Goal: Check status

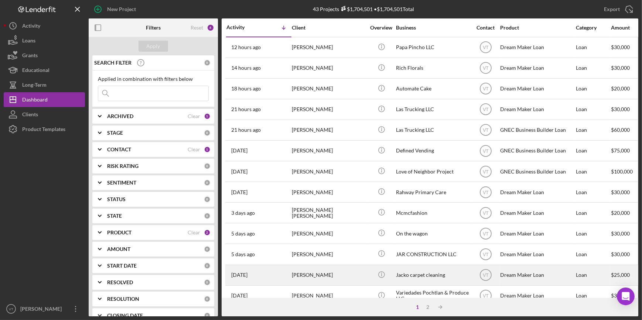
click at [288, 274] on div "7 days ago James Bell" at bounding box center [258, 275] width 65 height 20
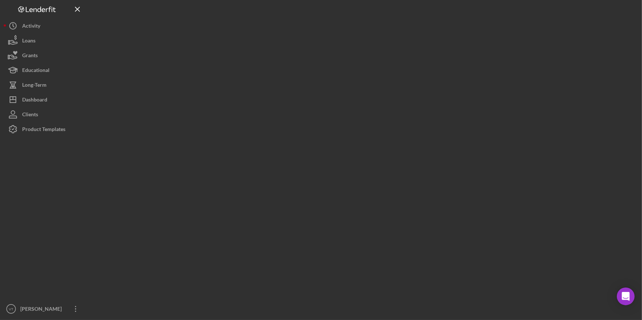
click at [288, 275] on div at bounding box center [363, 158] width 549 height 316
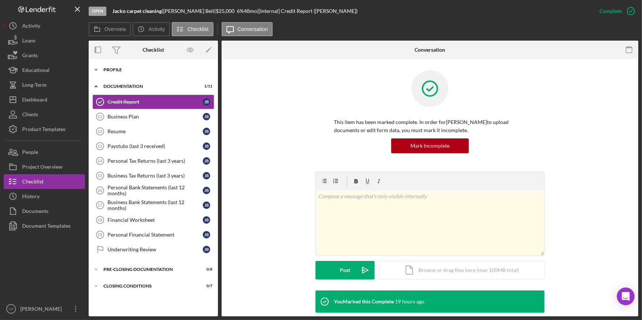
click at [98, 68] on icon "Icon/Expander" at bounding box center [96, 69] width 15 height 15
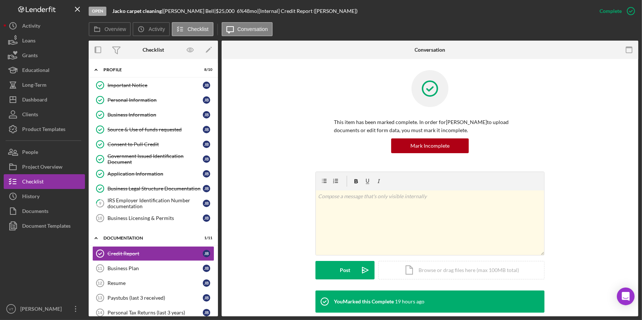
click at [354, 10] on div "Open Jacko carpet cleaning | James Bell | $25,000 $25,000 6 % 48 mo | [Internal…" at bounding box center [340, 11] width 503 height 22
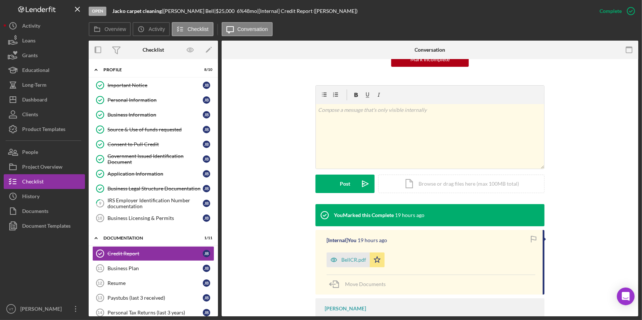
scroll to position [100, 0]
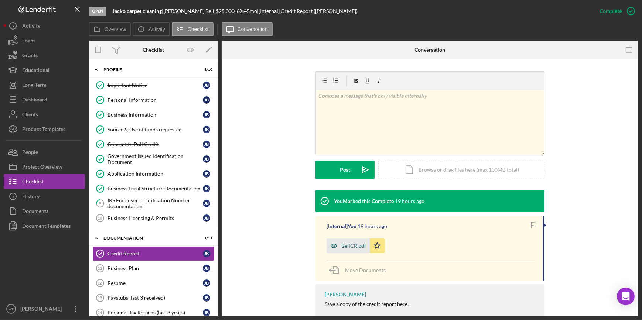
click at [343, 244] on div "BellCR.pdf" at bounding box center [353, 246] width 25 height 6
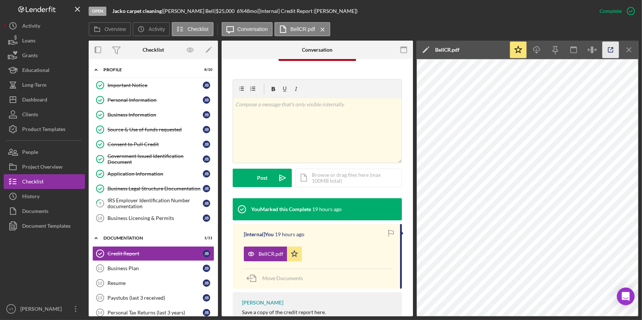
click at [615, 47] on icon "button" at bounding box center [610, 50] width 17 height 17
click at [48, 96] on button "Icon/Dashboard Dashboard" at bounding box center [44, 99] width 81 height 15
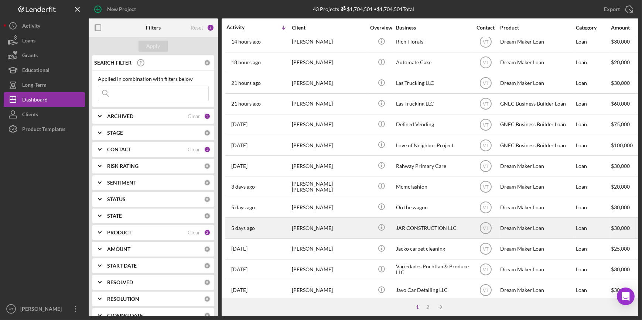
scroll to position [100, 0]
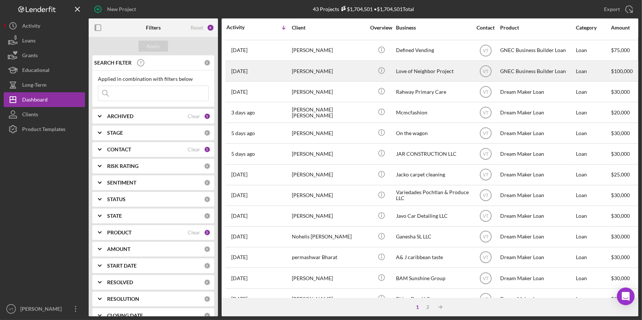
click at [324, 67] on div "[PERSON_NAME]" at bounding box center [329, 71] width 74 height 20
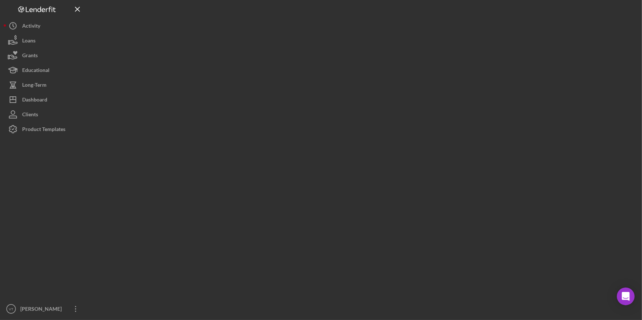
click at [324, 67] on div at bounding box center [363, 158] width 549 height 316
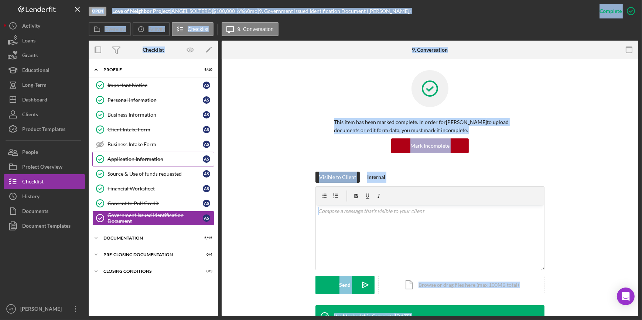
click at [125, 159] on div "Application Information" at bounding box center [154, 159] width 95 height 6
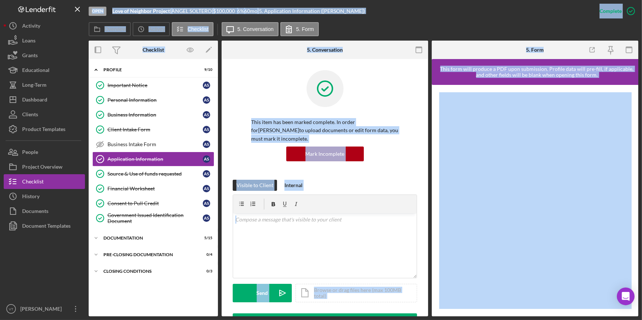
click at [398, 26] on div "Overview Icon/History Activity Checklist Icon/Message 5. Conversation 5. Form" at bounding box center [363, 29] width 549 height 15
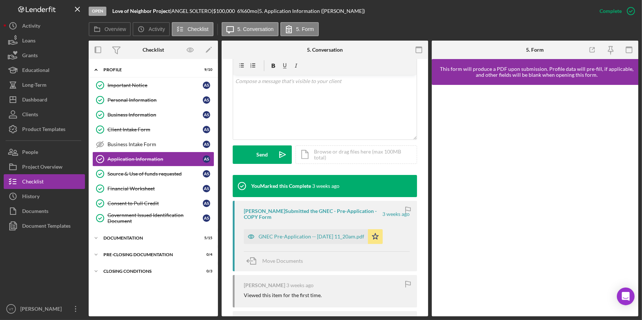
scroll to position [168, 0]
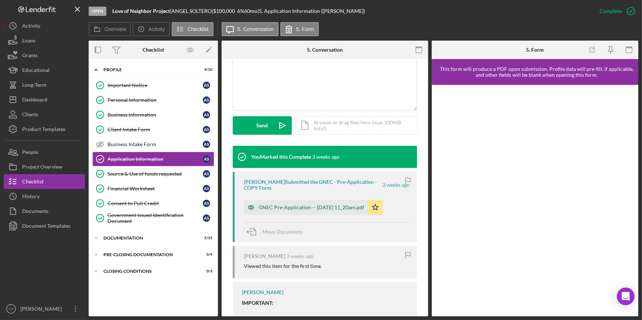
click at [293, 209] on div "GNEC Pre-Application -- [DATE] 11_20am.pdf" at bounding box center [311, 207] width 106 height 6
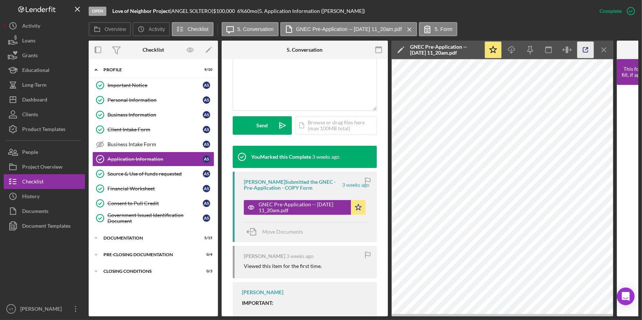
click at [585, 49] on line "button" at bounding box center [586, 49] width 2 height 2
